Goal: Task Accomplishment & Management: Use online tool/utility

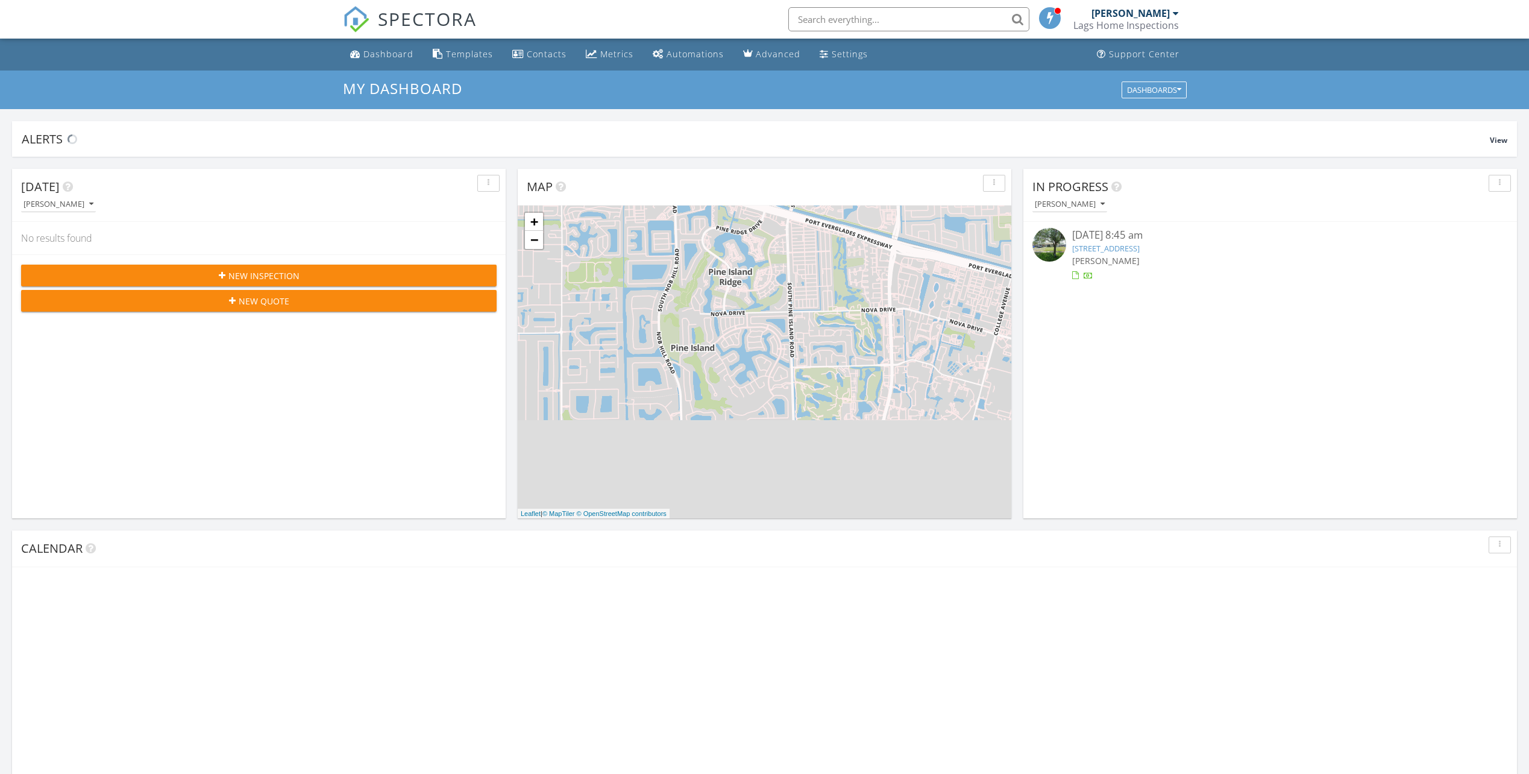
scroll to position [1116, 1548]
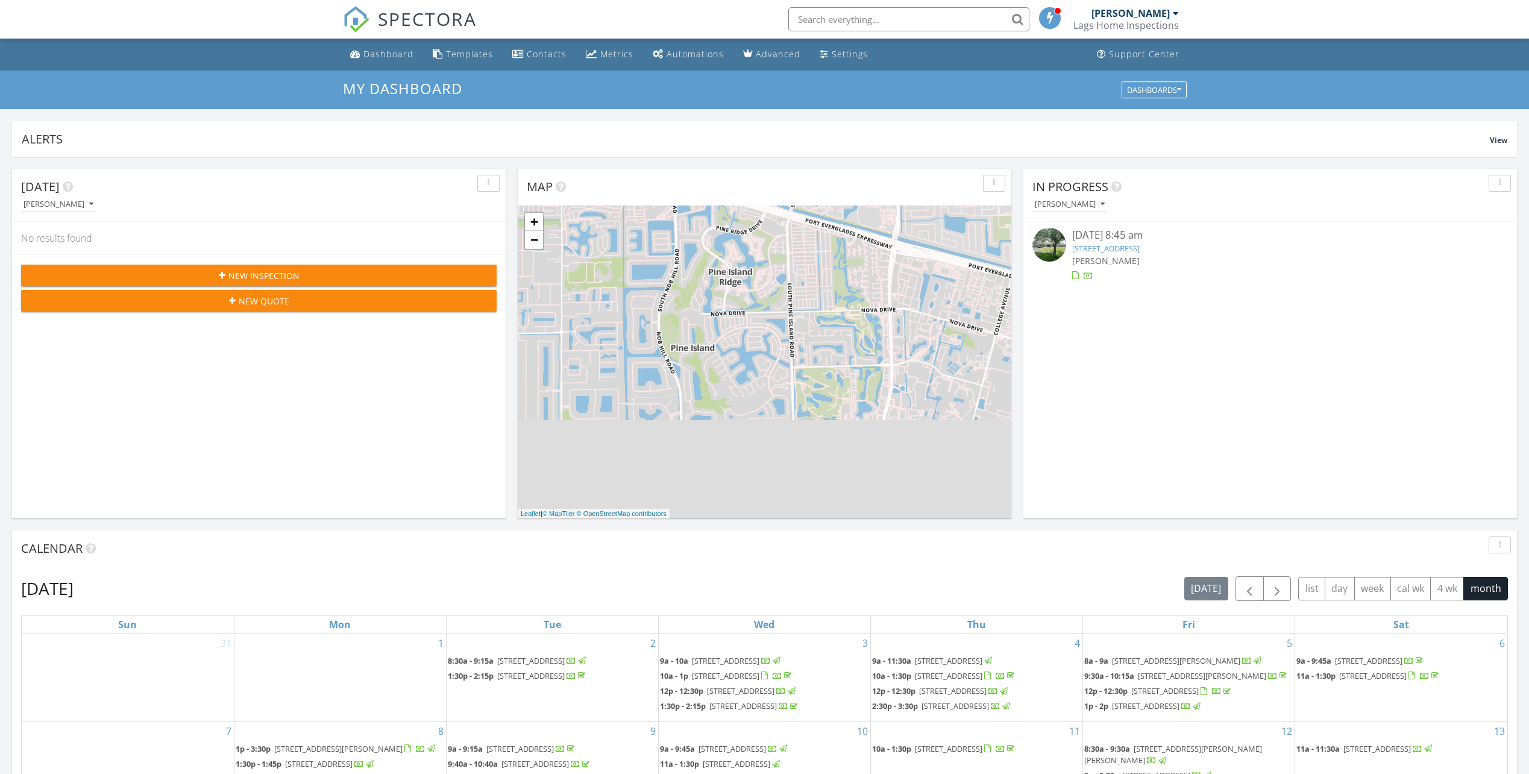
click at [1133, 246] on link "2380 NE 8th Ave, Pompano Beach, FL 33064" at bounding box center [1106, 248] width 68 height 11
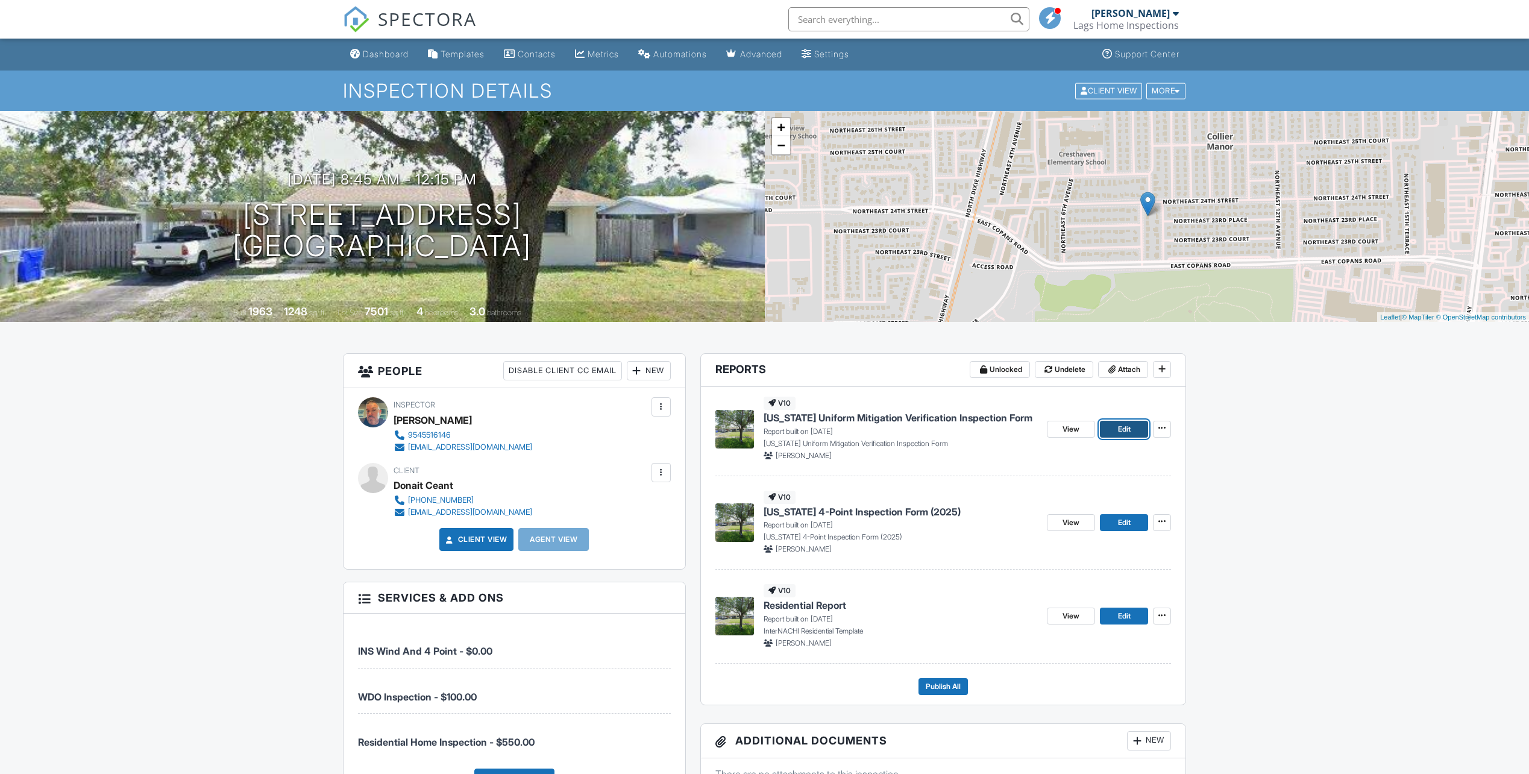
click at [1125, 421] on link "Edit" at bounding box center [1124, 429] width 48 height 17
click at [1064, 426] on span "View" at bounding box center [1071, 429] width 17 height 12
click at [1117, 521] on link "Edit" at bounding box center [1124, 522] width 48 height 17
click at [1077, 523] on span "View" at bounding box center [1071, 523] width 17 height 12
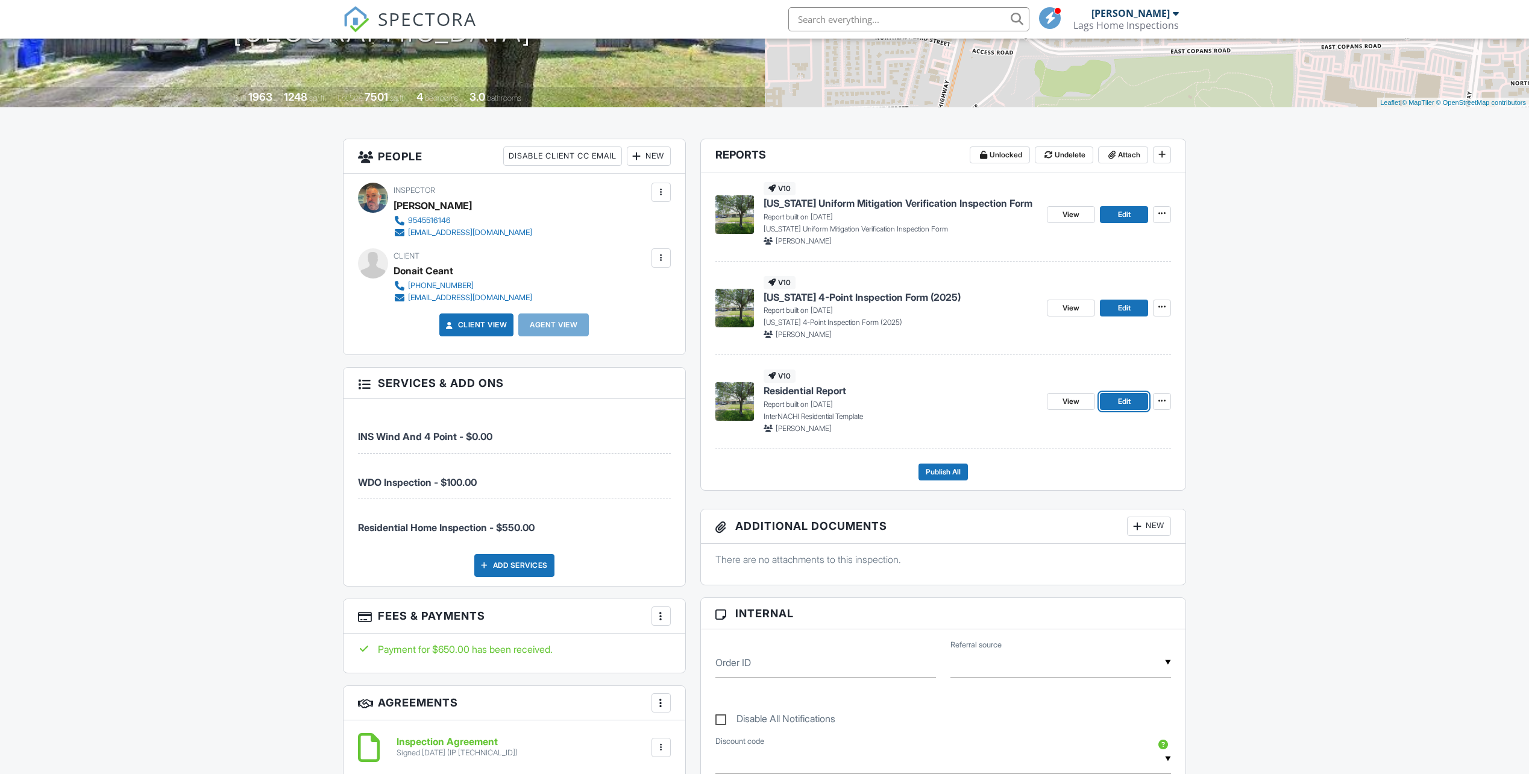
scroll to position [301, 0]
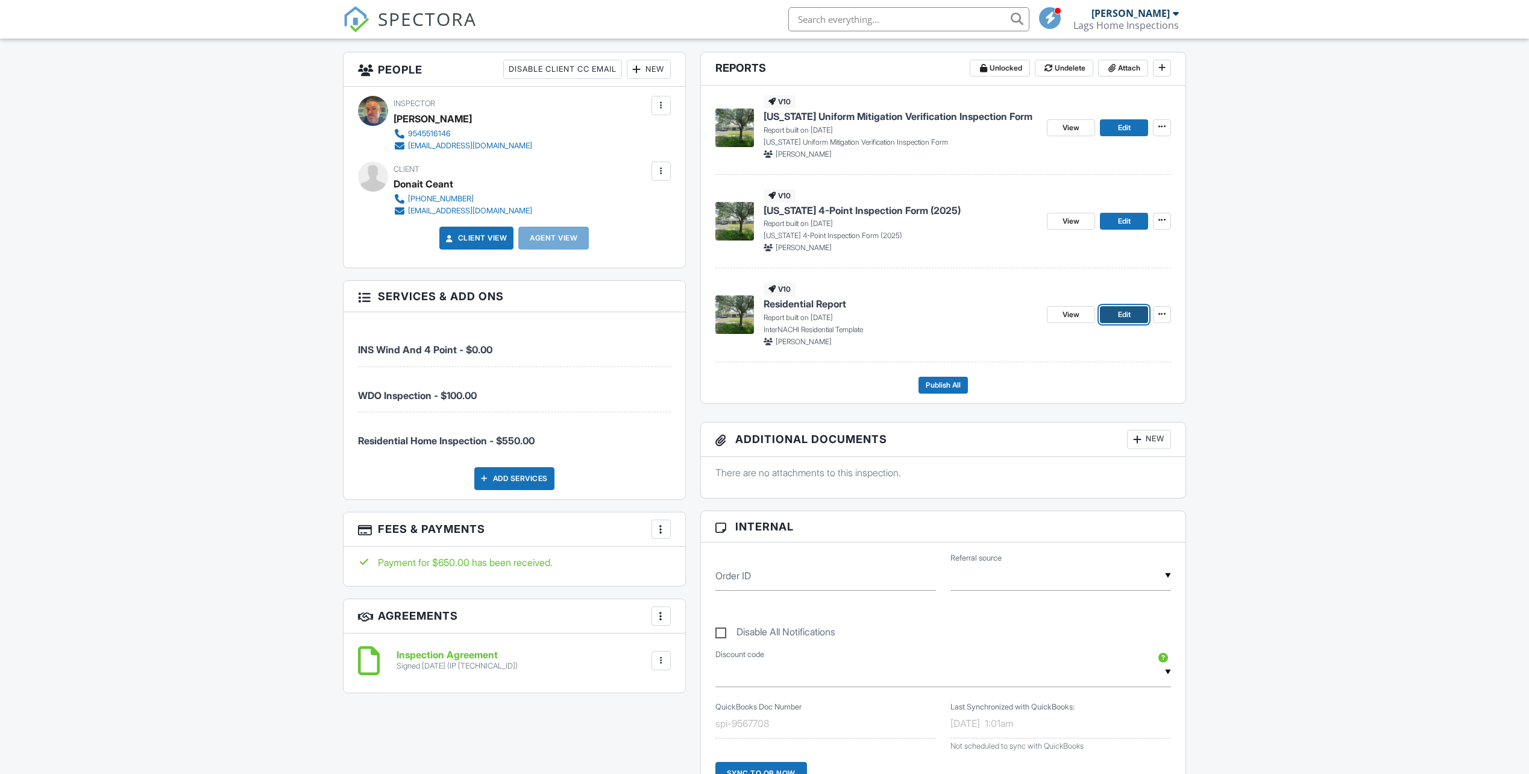
click at [1127, 311] on span "Edit" at bounding box center [1124, 315] width 13 height 12
